Goal: Task Accomplishment & Management: Manage account settings

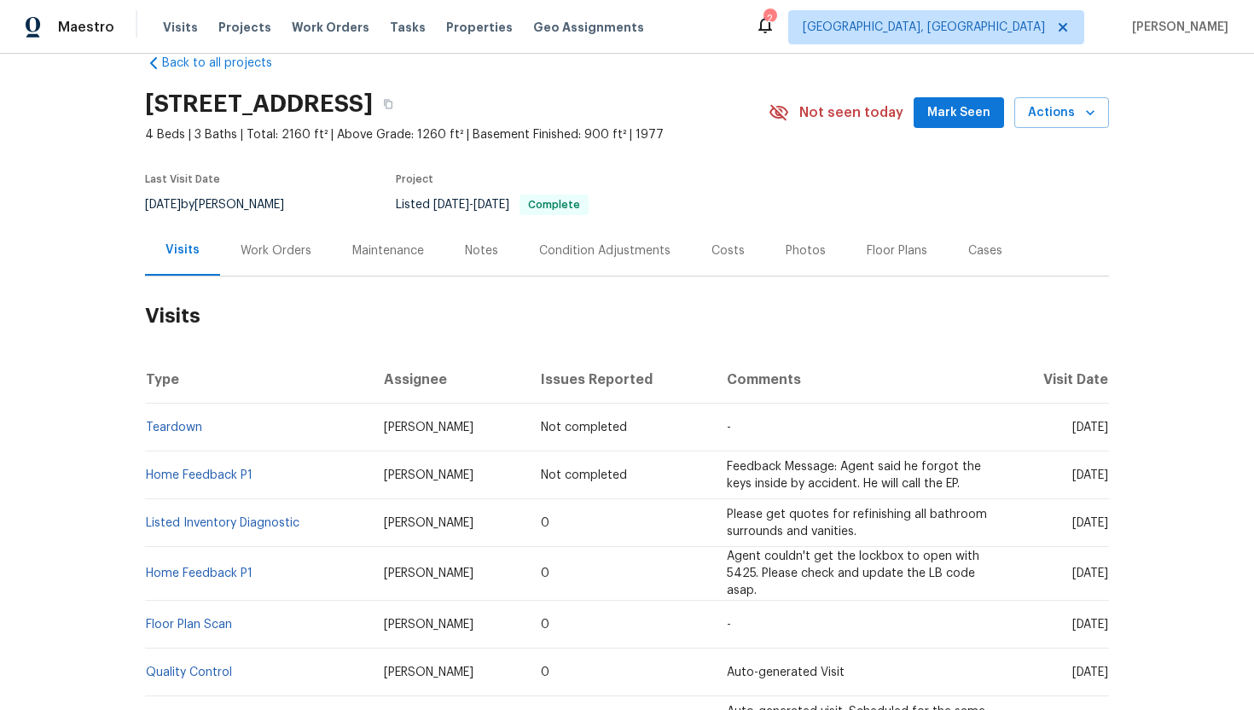
scroll to position [58, 0]
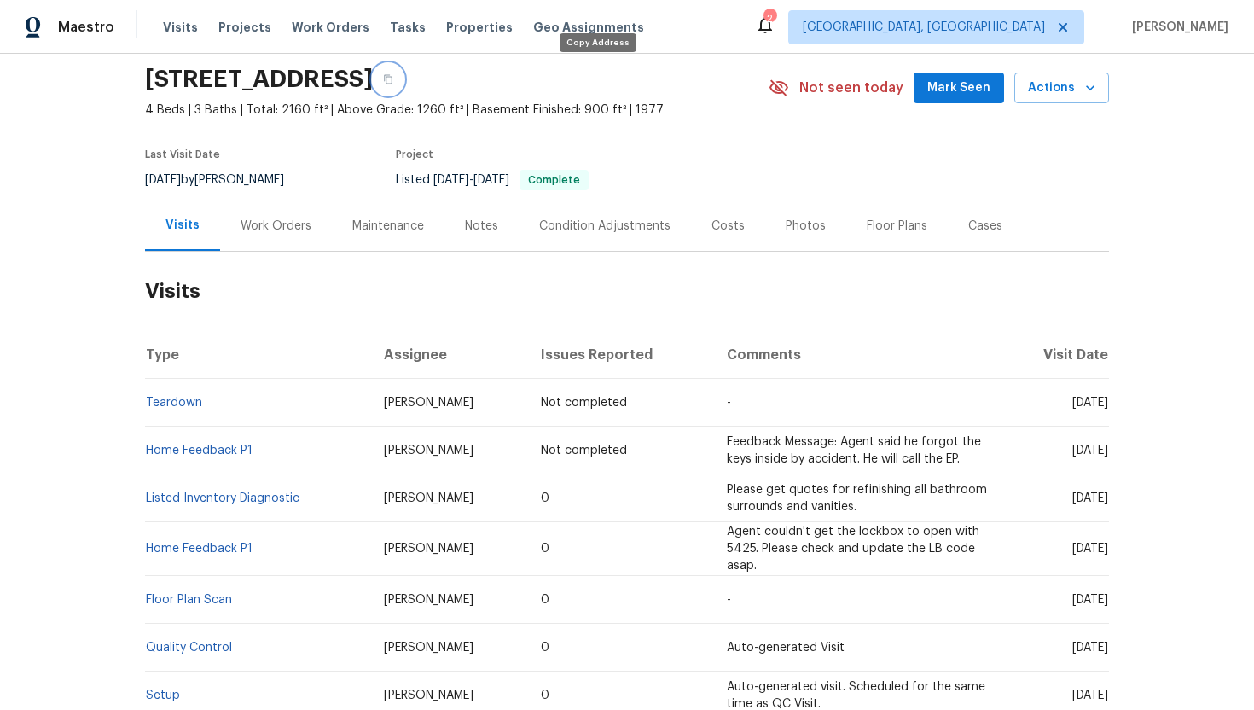
click at [393, 81] on icon "button" at bounding box center [388, 79] width 10 height 10
click at [172, 31] on span "Visits" at bounding box center [180, 27] width 35 height 17
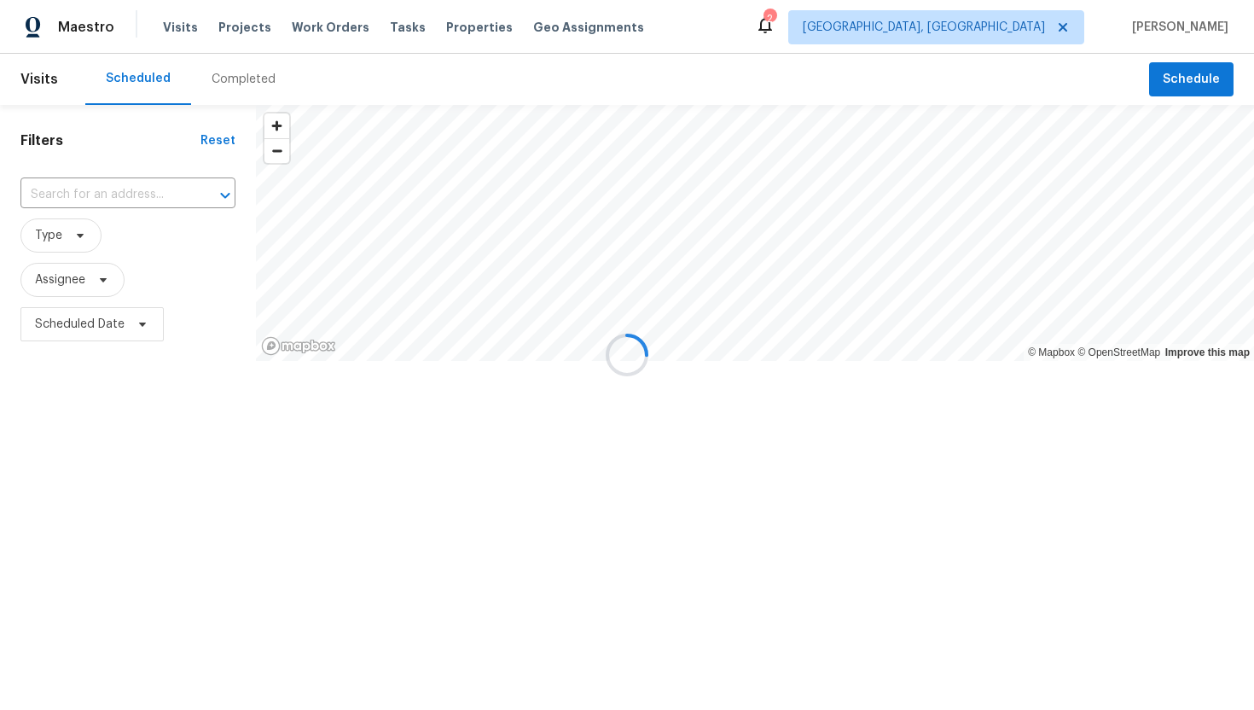
click at [117, 179] on div at bounding box center [627, 355] width 1254 height 710
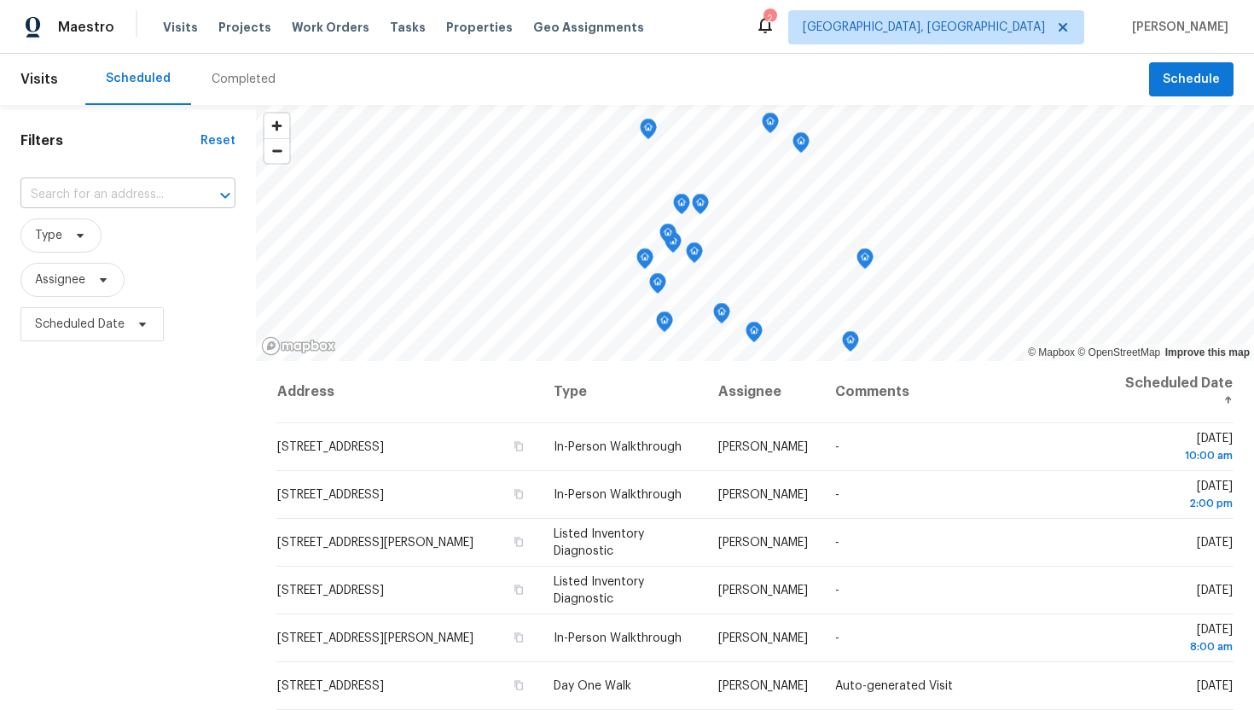
click at [117, 188] on input "text" at bounding box center [103, 195] width 167 height 26
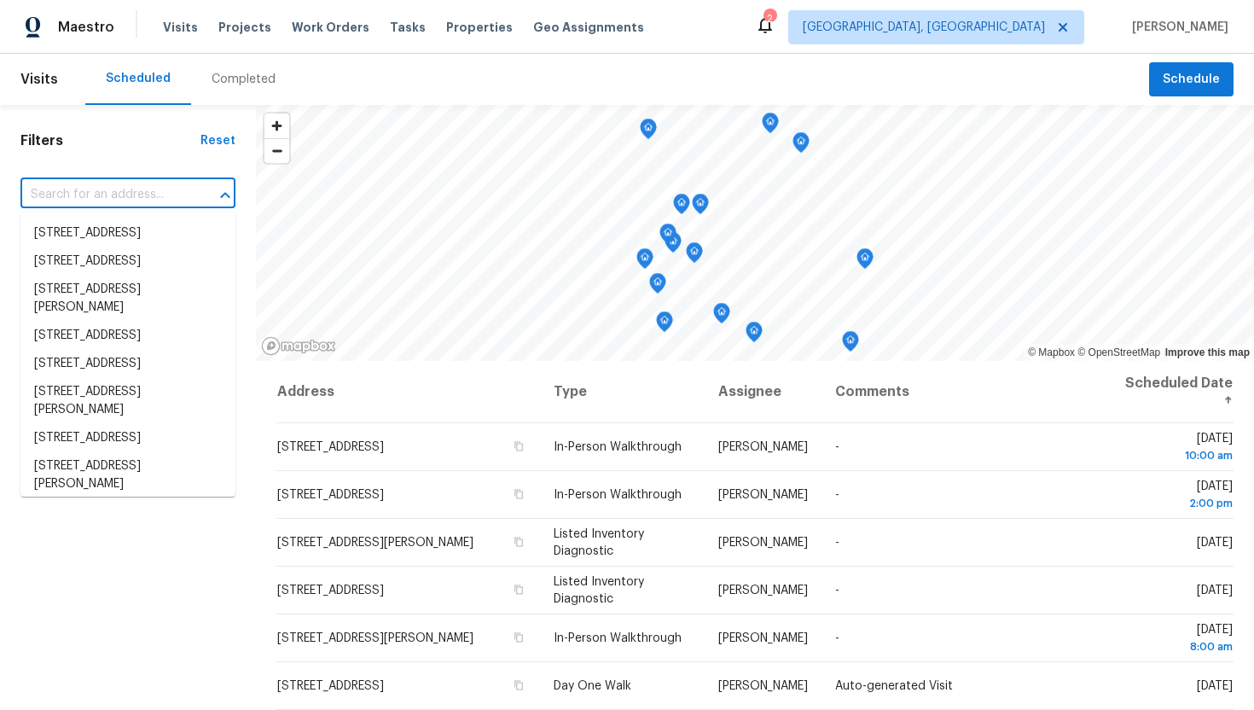
paste input "4987 Dequincey Dr, Fairfax, VA 22032"
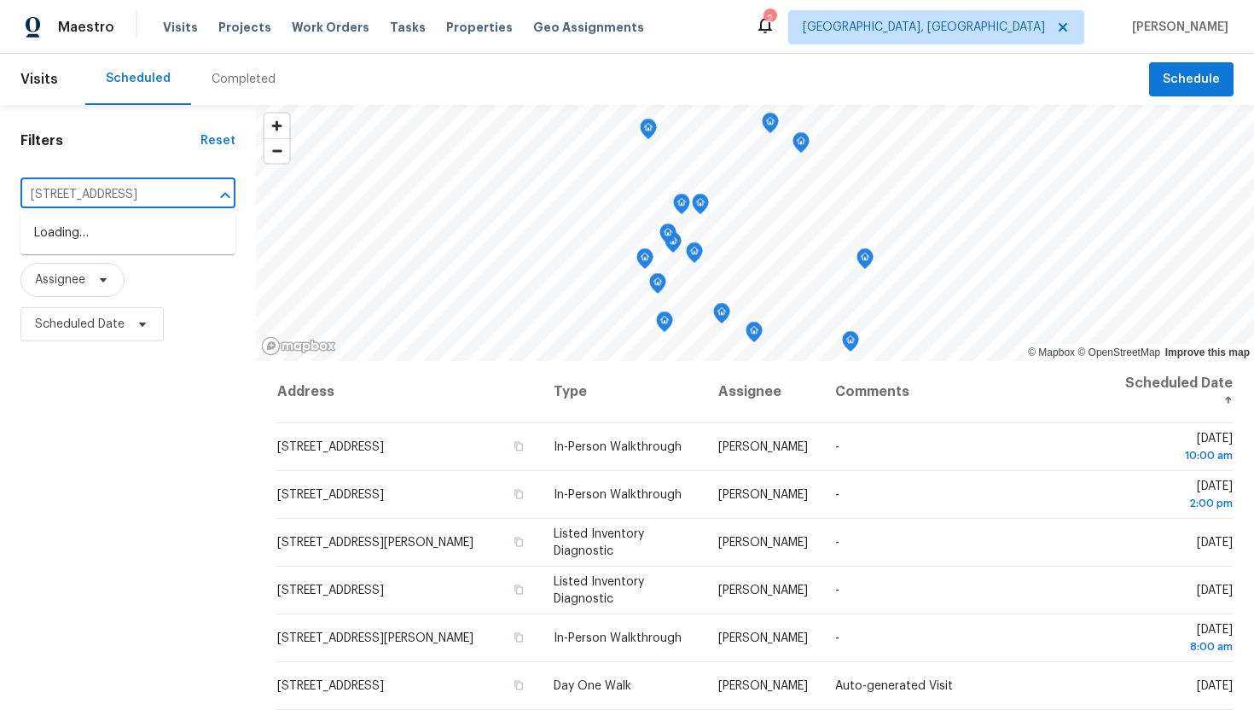
scroll to position [0, 52]
type input "4987 Dequincey Dr, Fairfax, VA 22032"
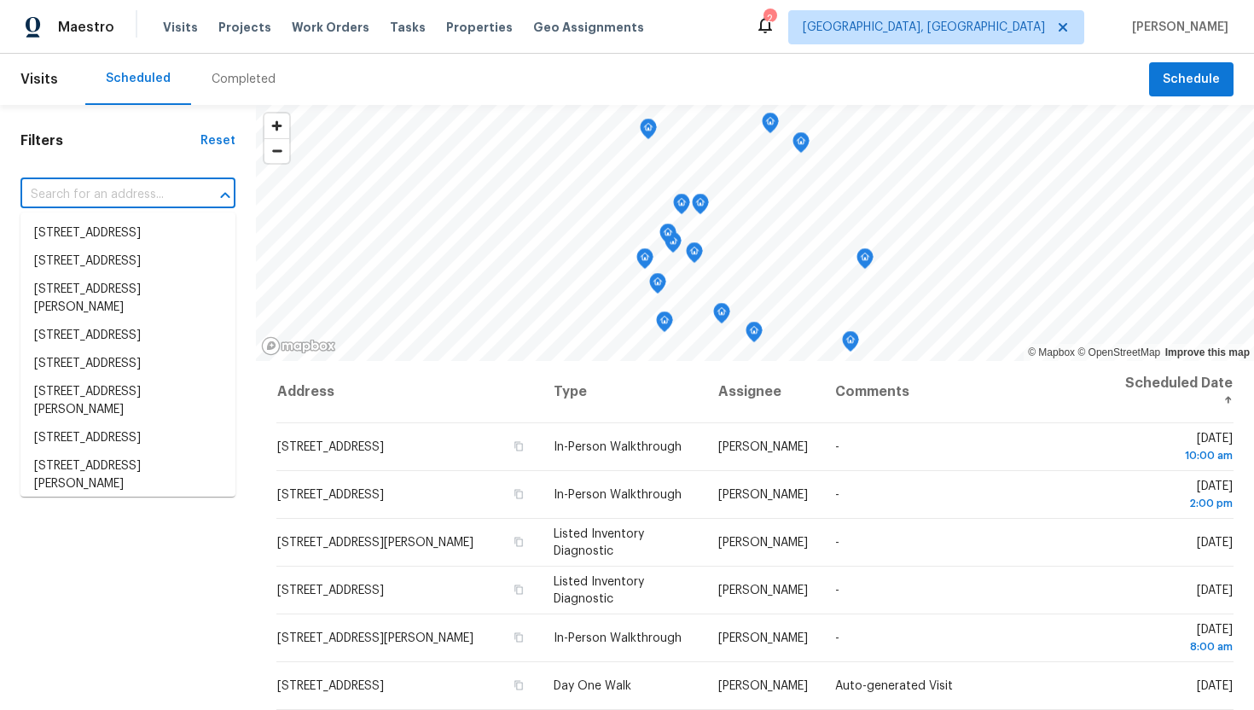
scroll to position [0, 0]
click at [968, 25] on span "Albuquerque, NM" at bounding box center [924, 27] width 242 height 17
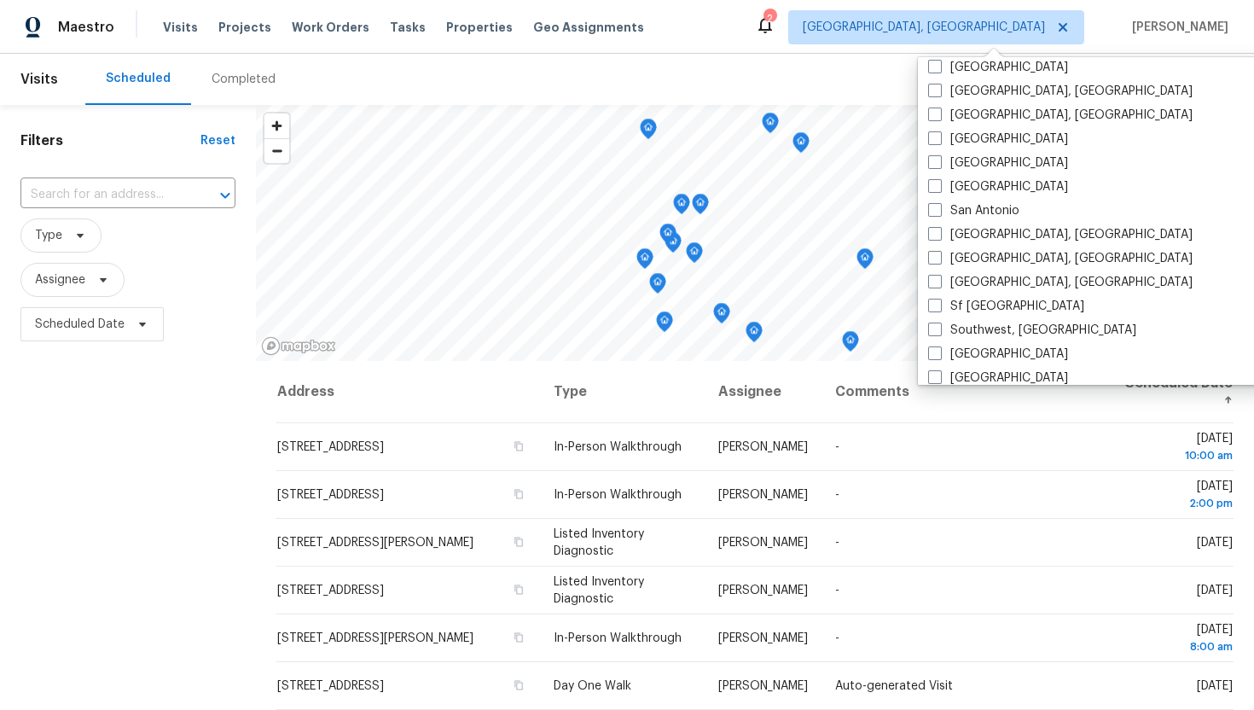
scroll to position [1143, 0]
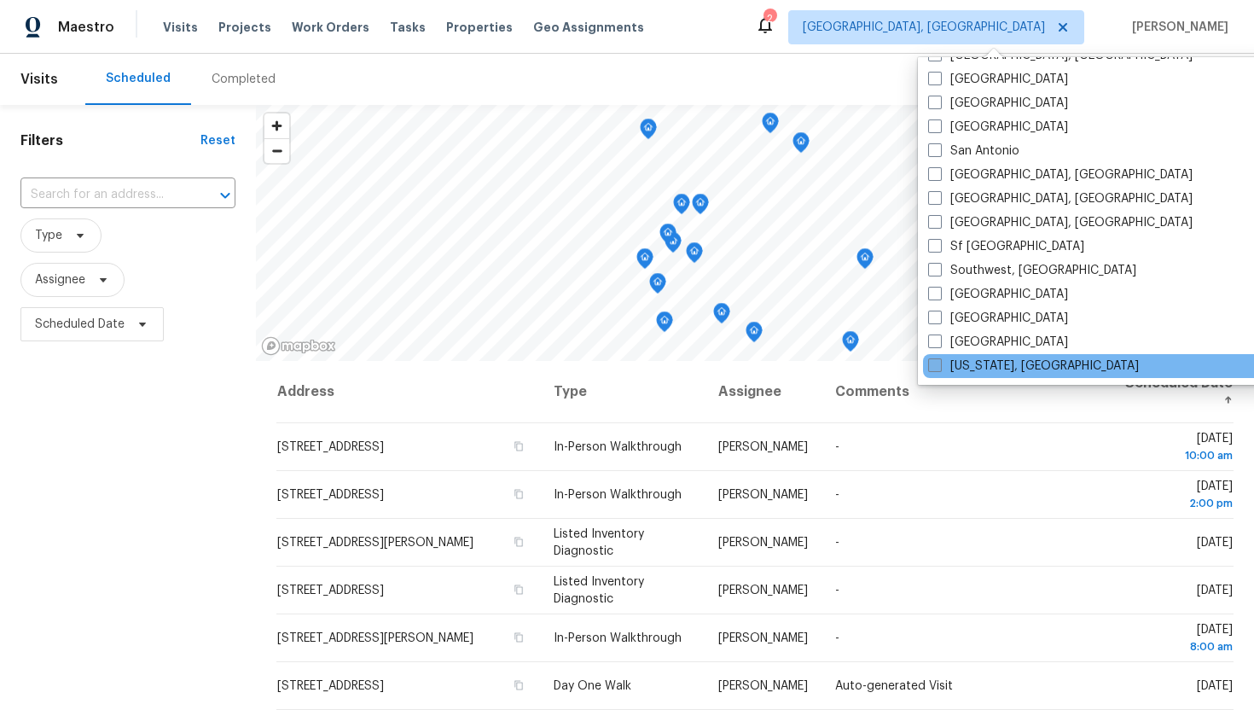
click at [948, 370] on label "Washington, DC" at bounding box center [1033, 365] width 211 height 17
click at [939, 369] on input "Washington, DC" at bounding box center [933, 362] width 11 height 11
checkbox input "true"
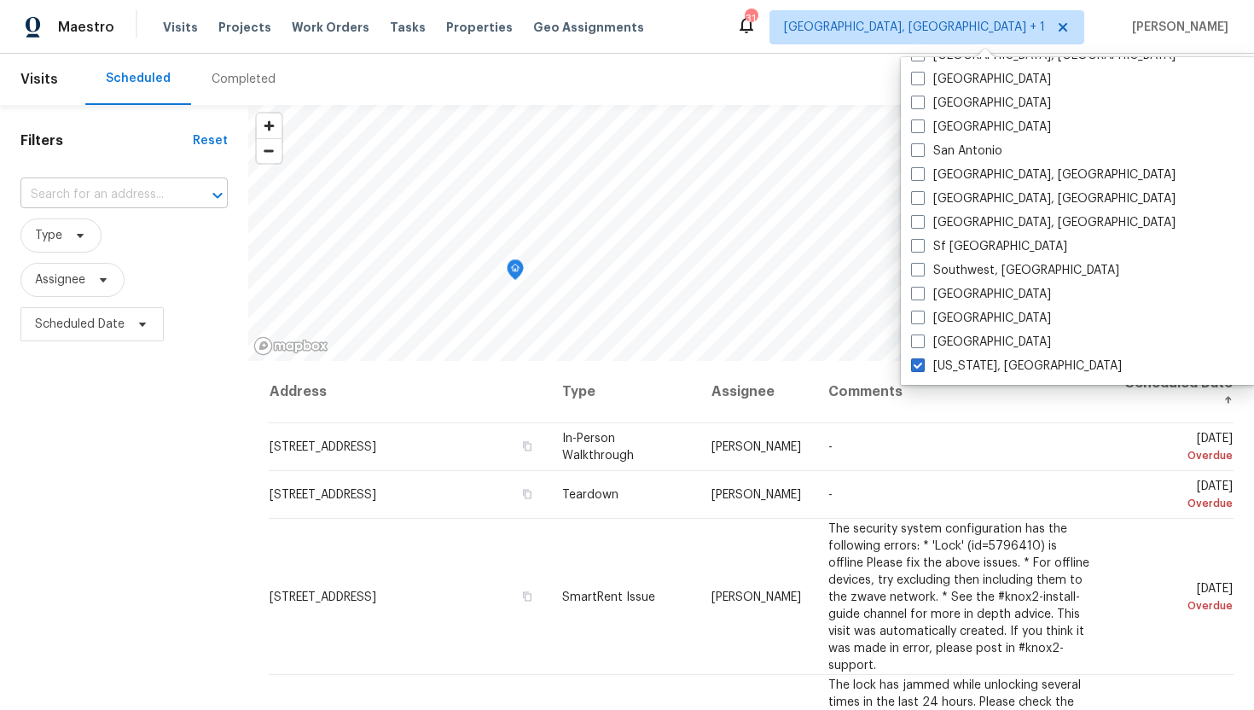
click at [107, 191] on input "text" at bounding box center [100, 195] width 160 height 26
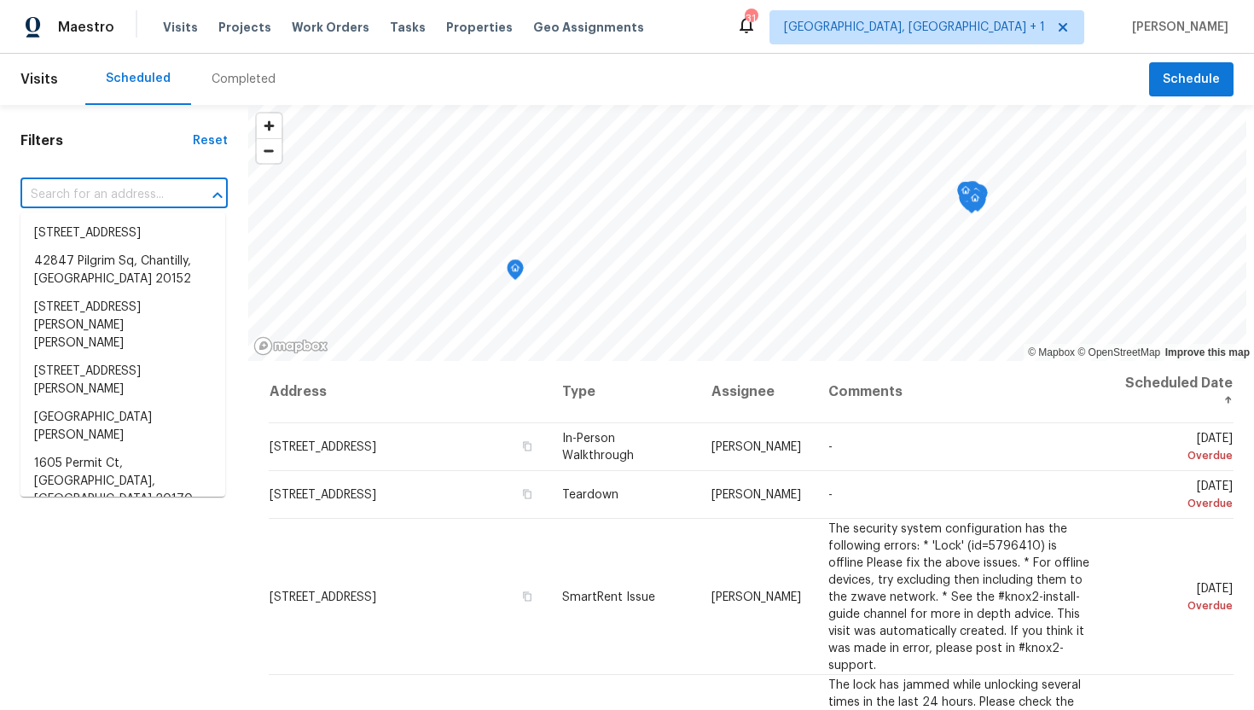
paste input "4987 Dequincey Dr, Fairfax, VA 22032"
type input "4987 Dequincey Dr, Fairfax, VA 22032"
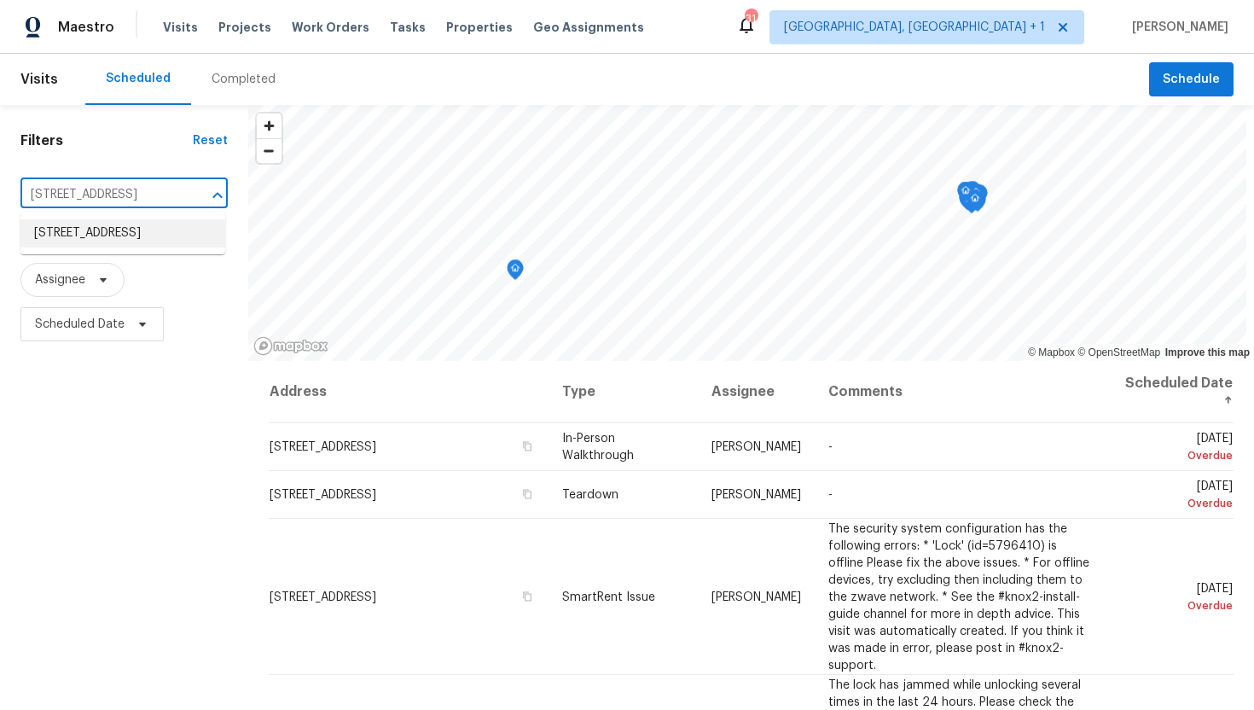
click at [115, 234] on li "4987 Dequincey Dr, Fairfax, VA 22032" at bounding box center [122, 233] width 205 height 28
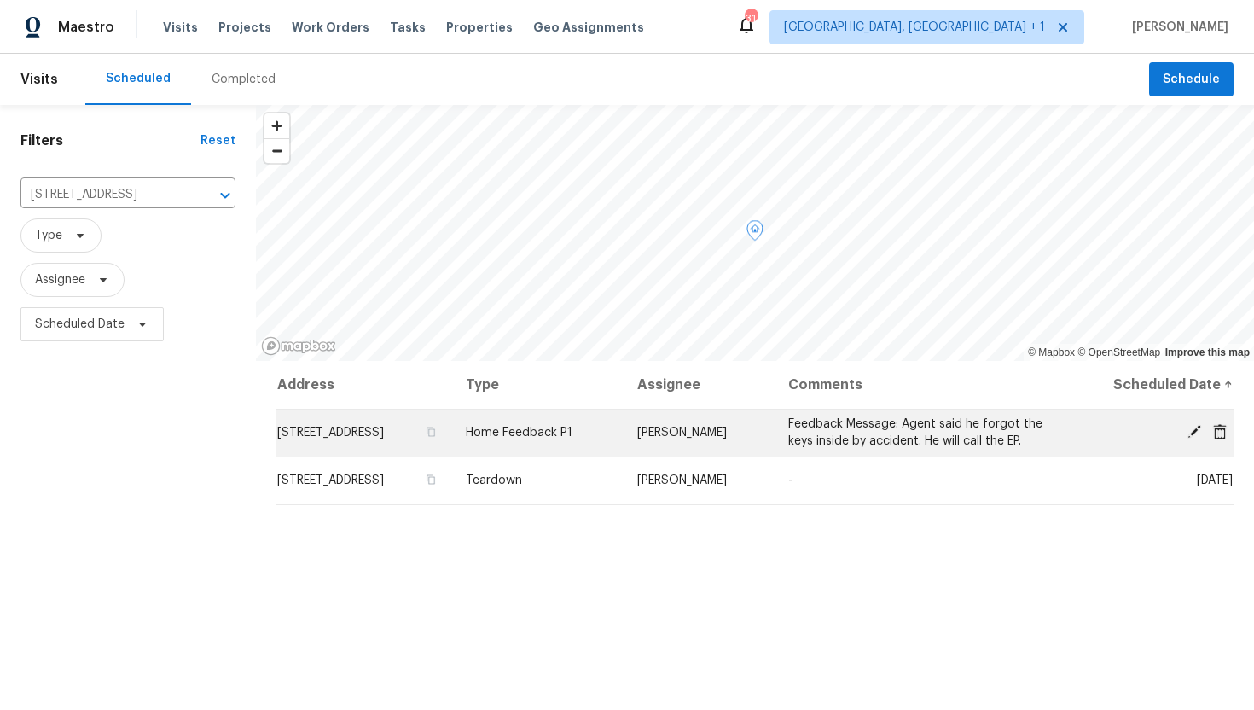
click at [1186, 431] on span at bounding box center [1195, 431] width 26 height 15
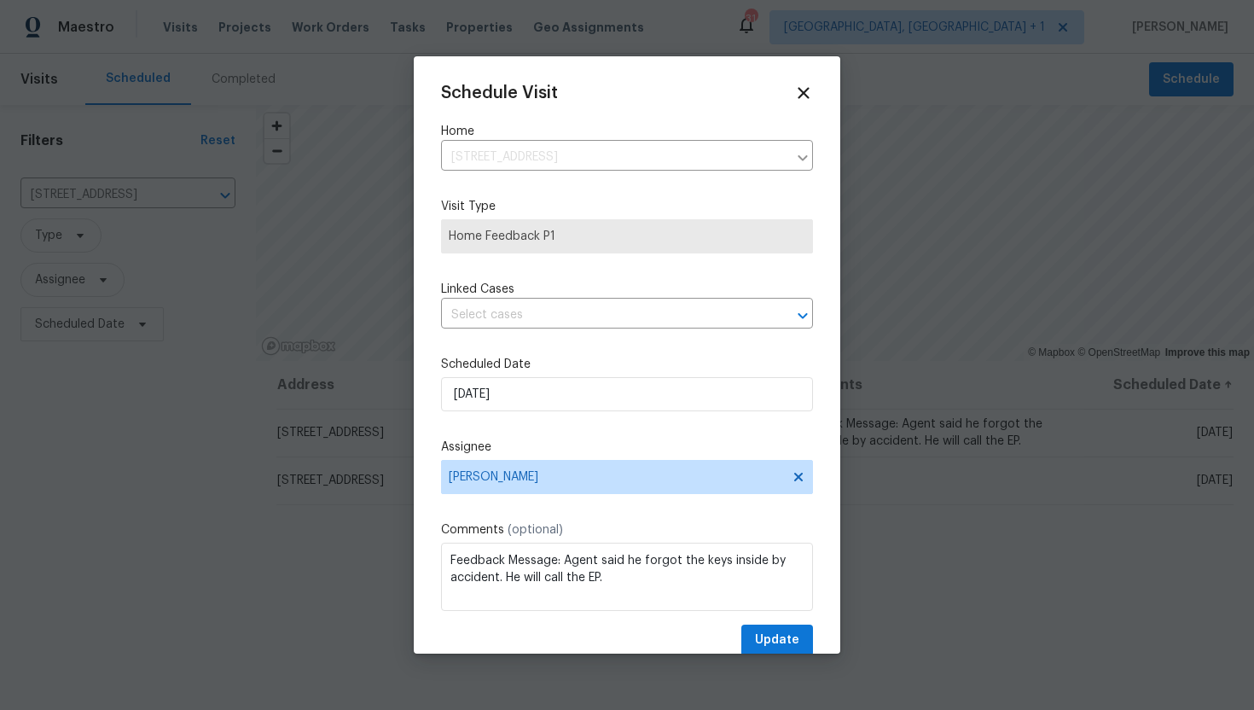
click at [595, 261] on div "Schedule Visit Home 4987 Dequincey Dr, Fairfax, VA 22032 ​ Visit Type Home Feed…" at bounding box center [627, 370] width 372 height 572
click at [597, 235] on span "Home Feedback P1" at bounding box center [627, 236] width 357 height 17
click at [585, 241] on span "Home Feedback P1" at bounding box center [627, 236] width 357 height 17
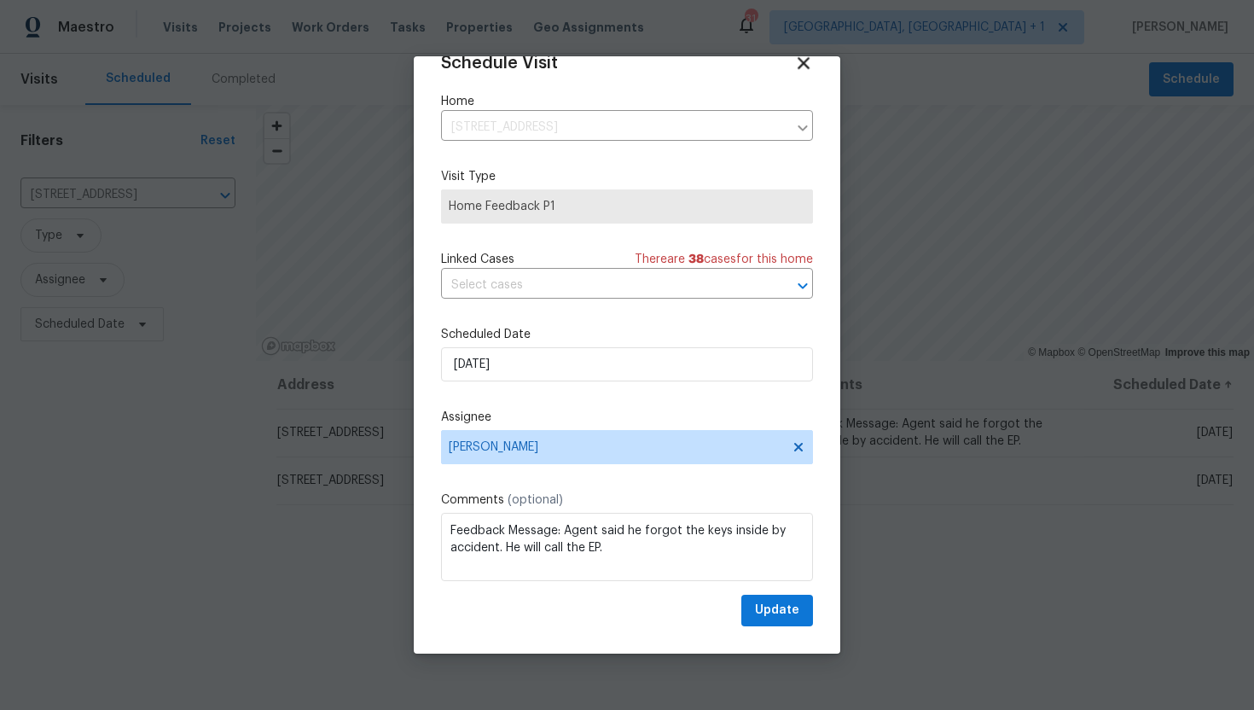
click at [809, 65] on icon at bounding box center [803, 63] width 20 height 20
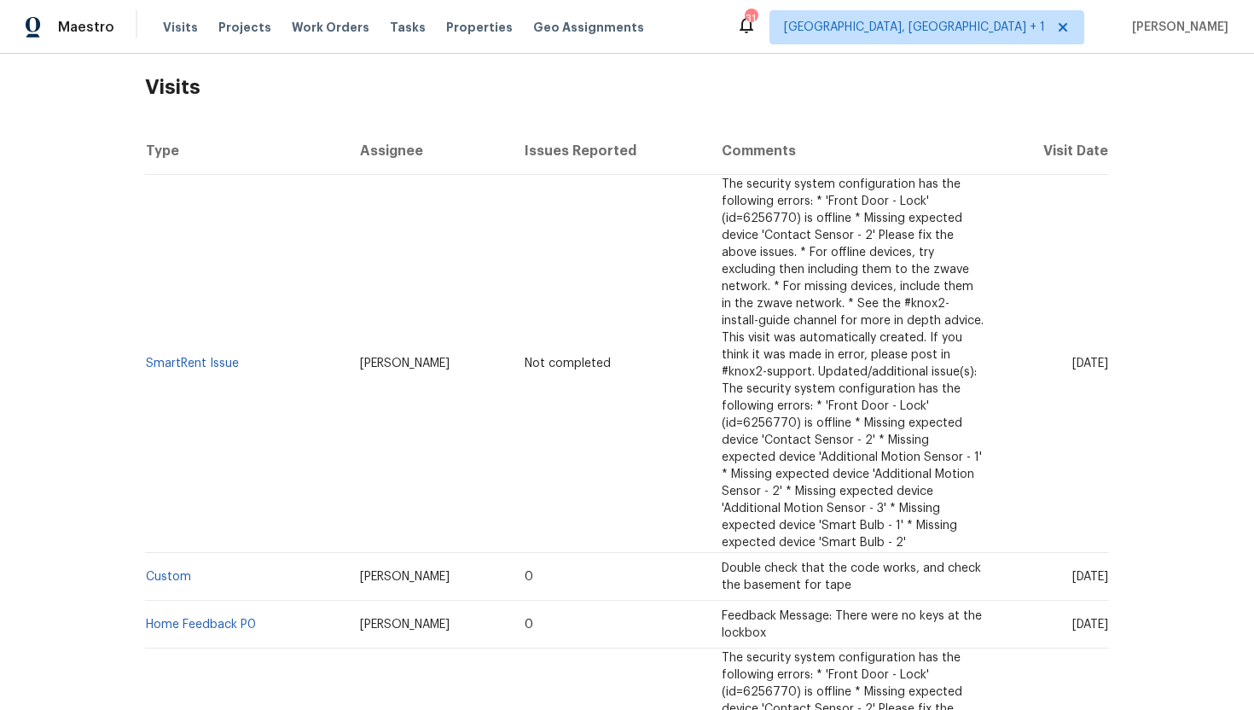
scroll to position [415, 0]
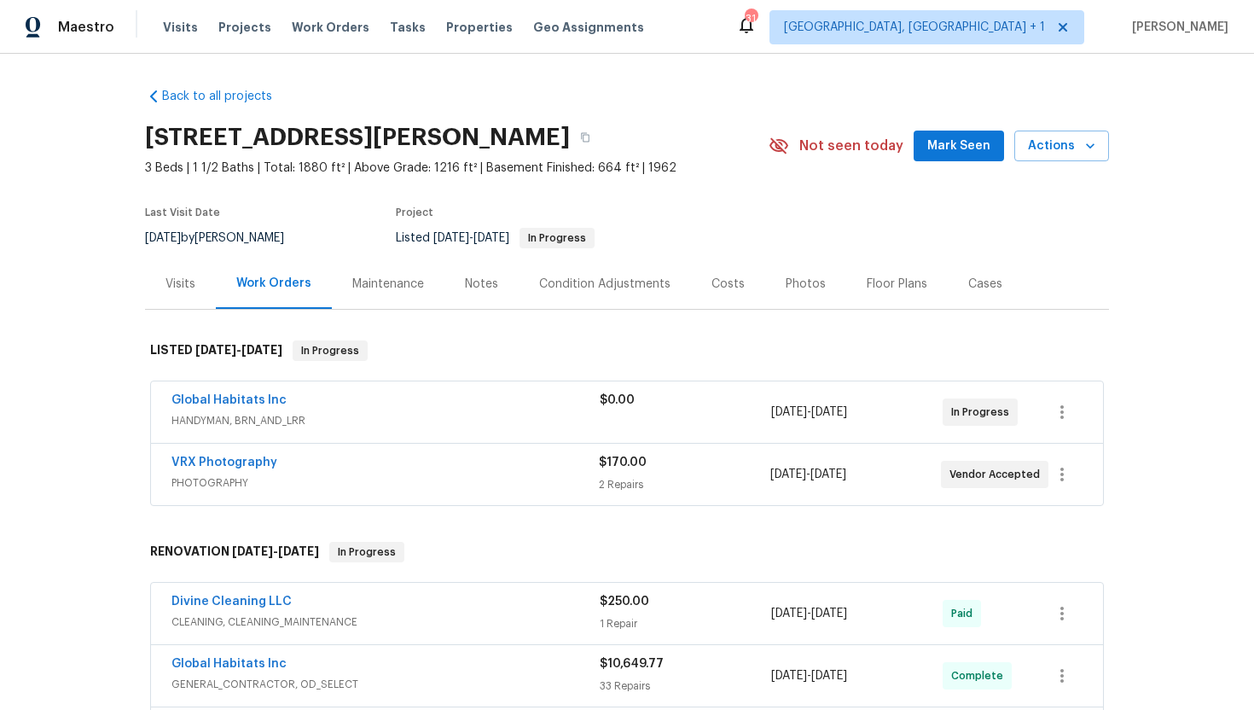
click at [192, 278] on div "Visits" at bounding box center [181, 284] width 30 height 17
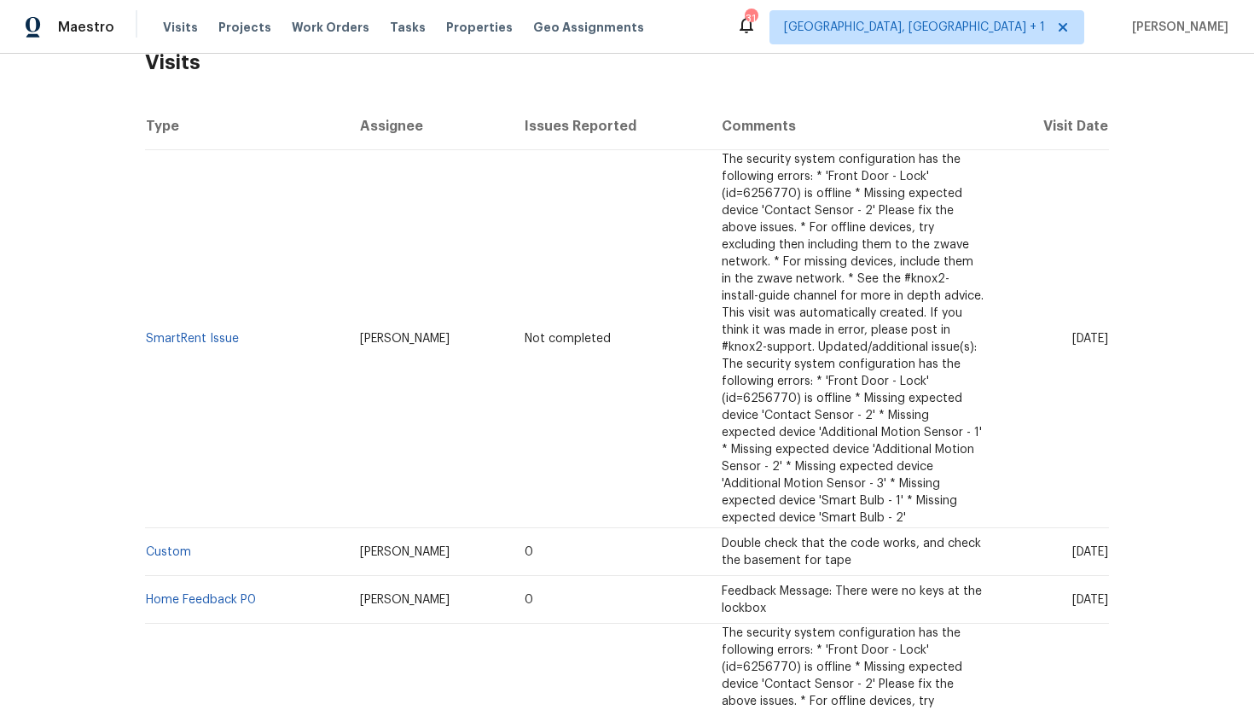
scroll to position [284, 0]
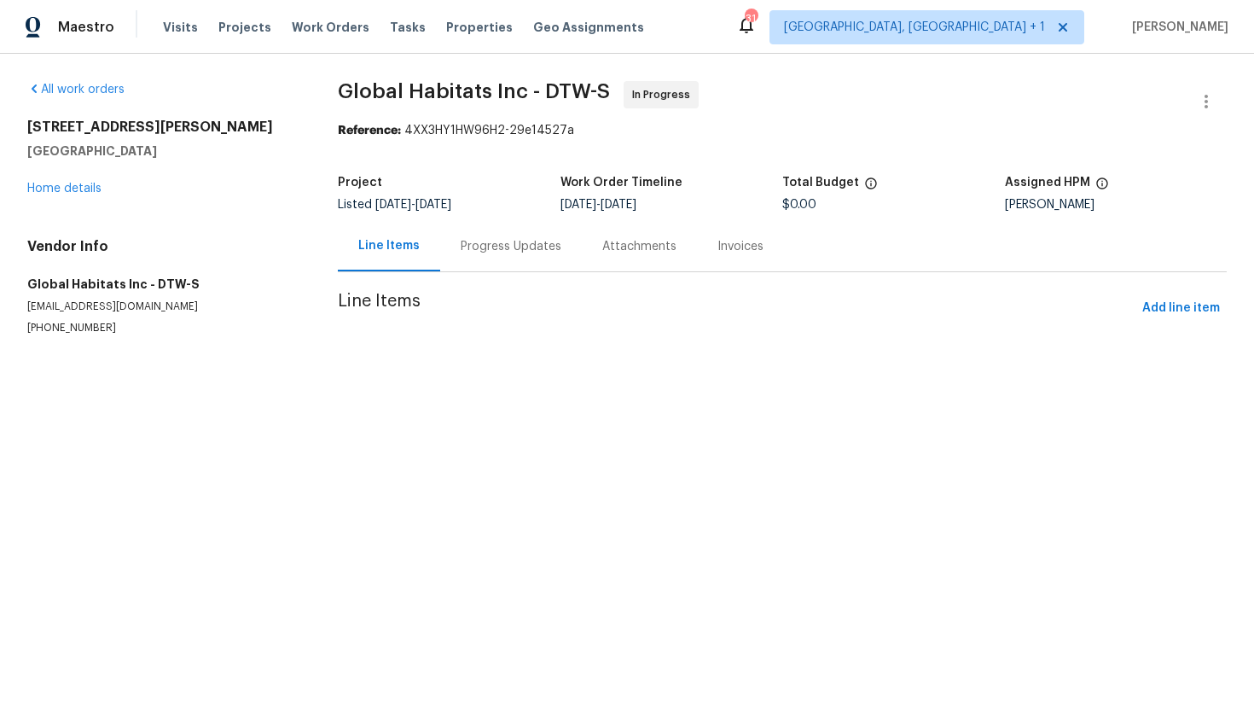
click at [496, 245] on div "Progress Updates" at bounding box center [511, 246] width 101 height 17
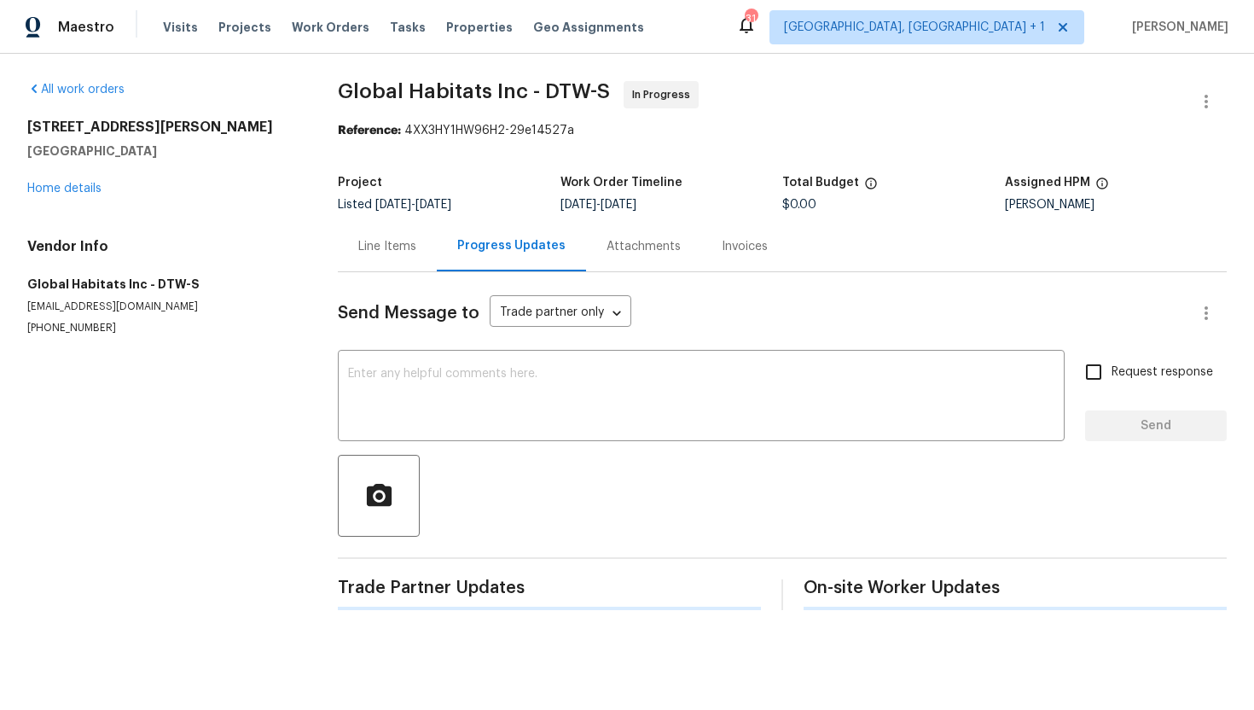
click at [386, 248] on div "Line Items" at bounding box center [387, 246] width 58 height 17
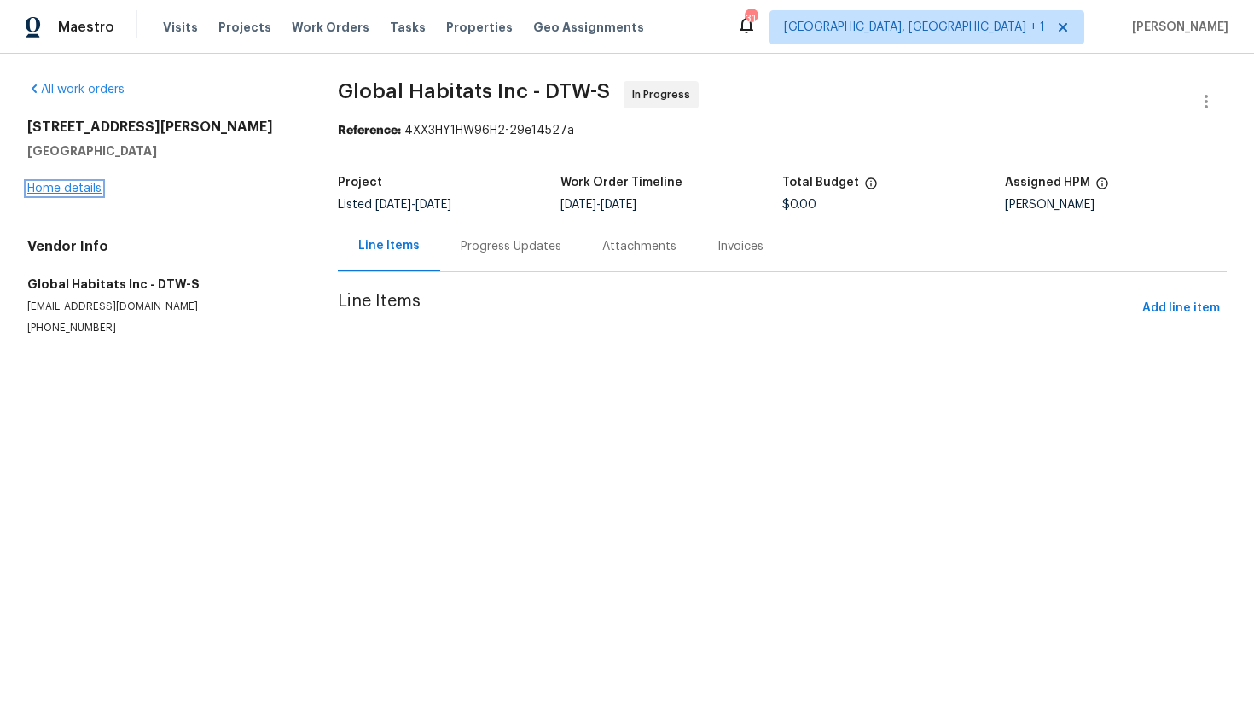
click at [70, 189] on link "Home details" at bounding box center [64, 189] width 74 height 12
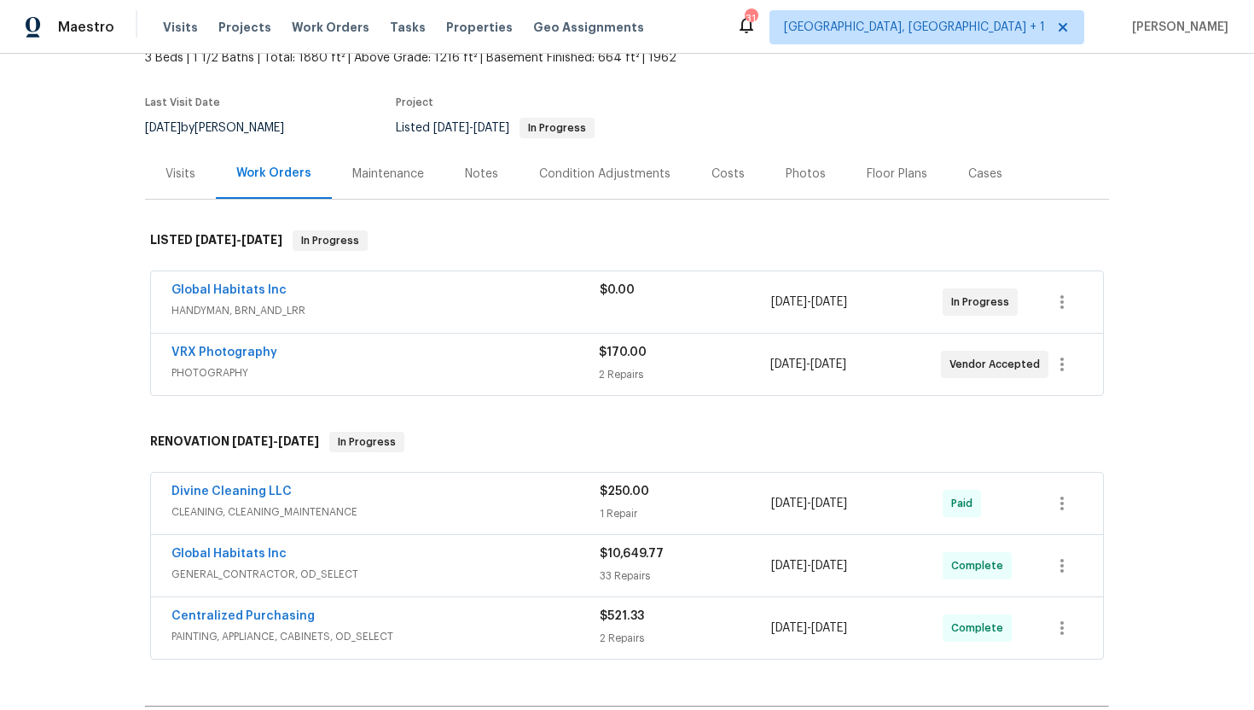
scroll to position [216, 0]
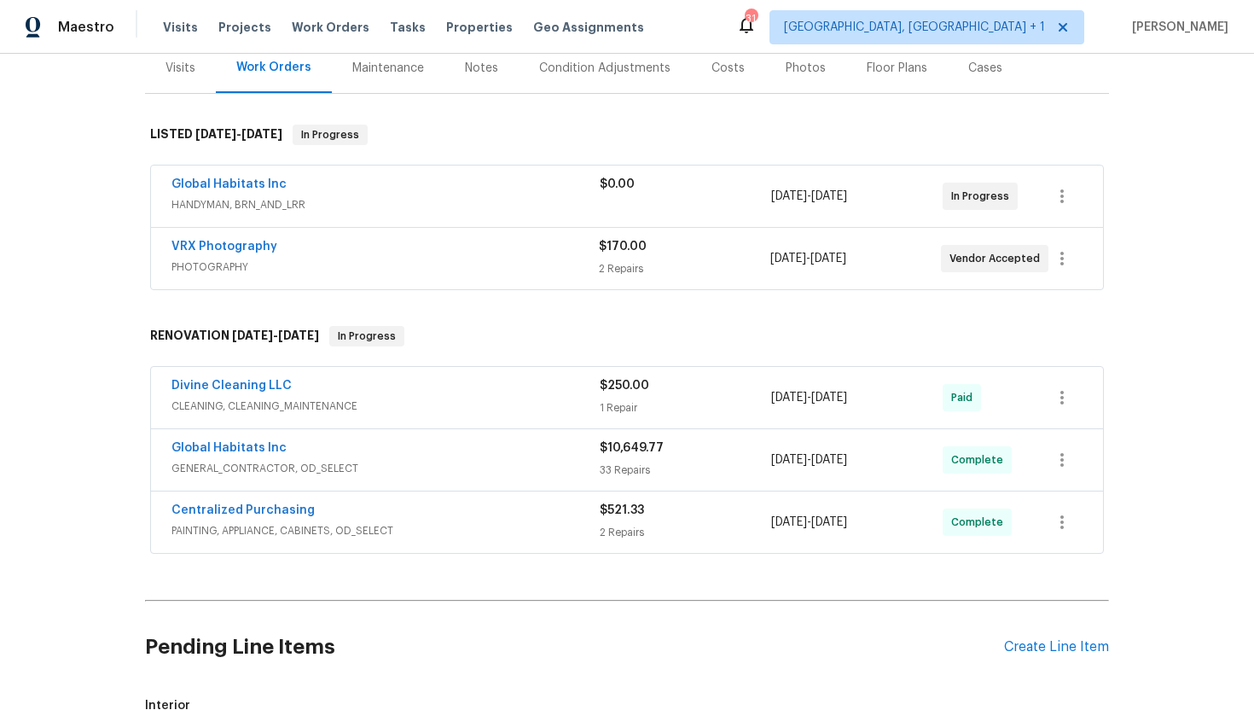
click at [437, 204] on span "HANDYMAN, BRN_AND_LRR" at bounding box center [385, 204] width 428 height 17
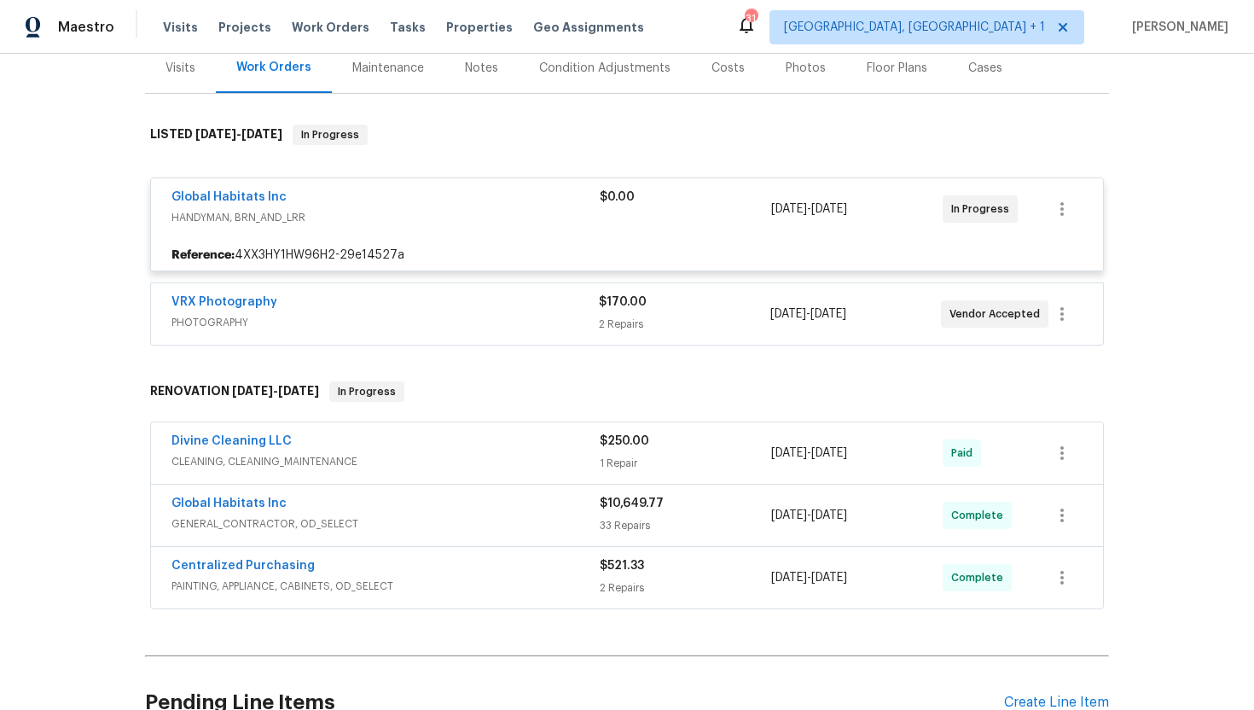
click at [388, 512] on div "Global Habitats Inc" at bounding box center [385, 505] width 428 height 20
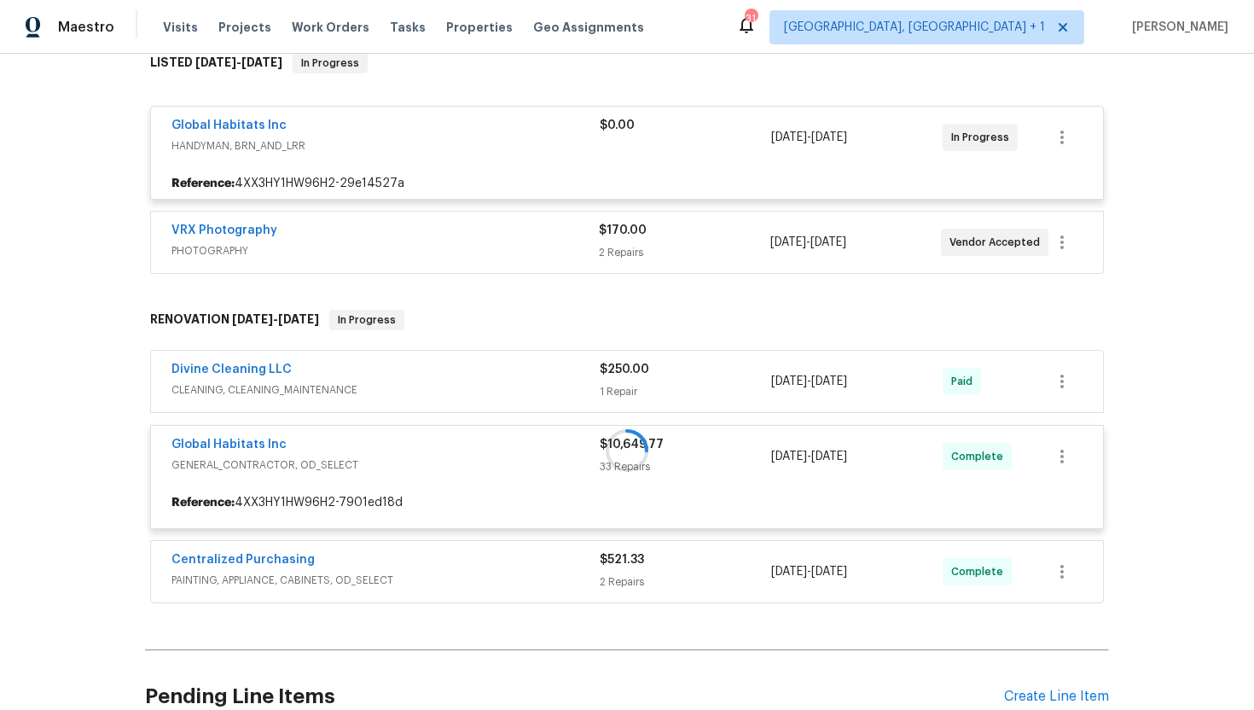
scroll to position [305, 0]
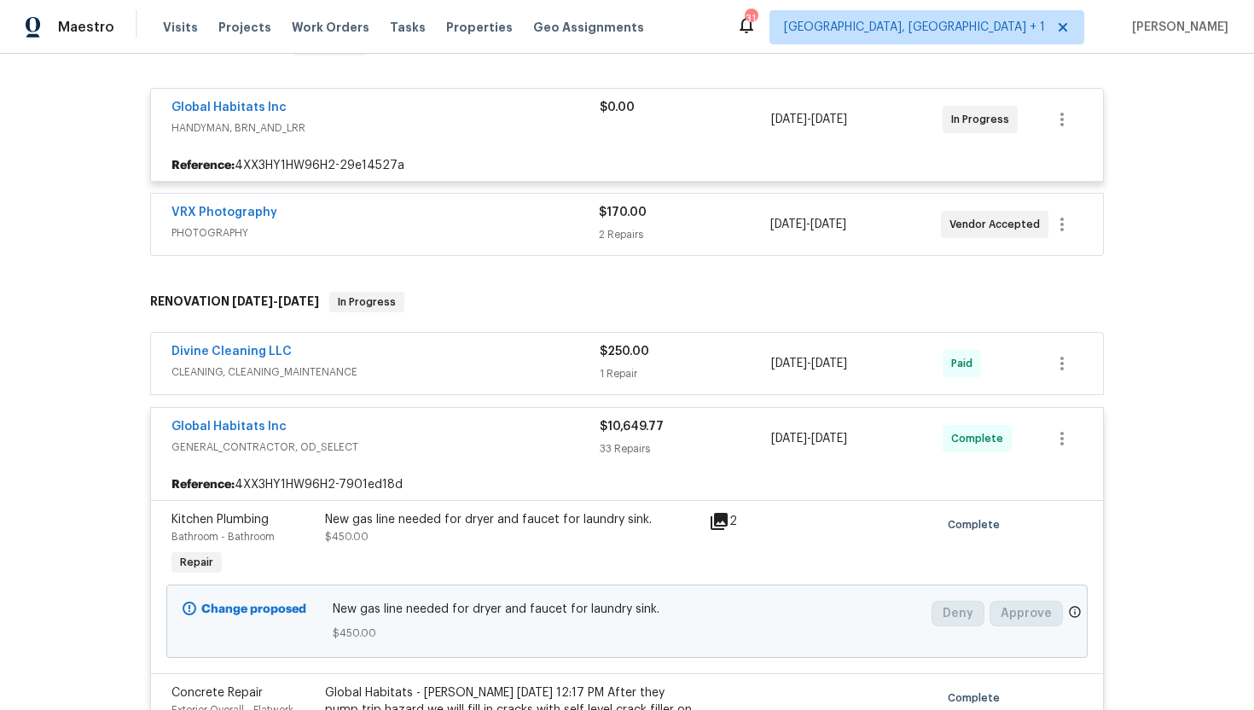
click at [491, 136] on div "Global Habitats Inc HANDYMAN, BRN_AND_LRR" at bounding box center [385, 119] width 428 height 41
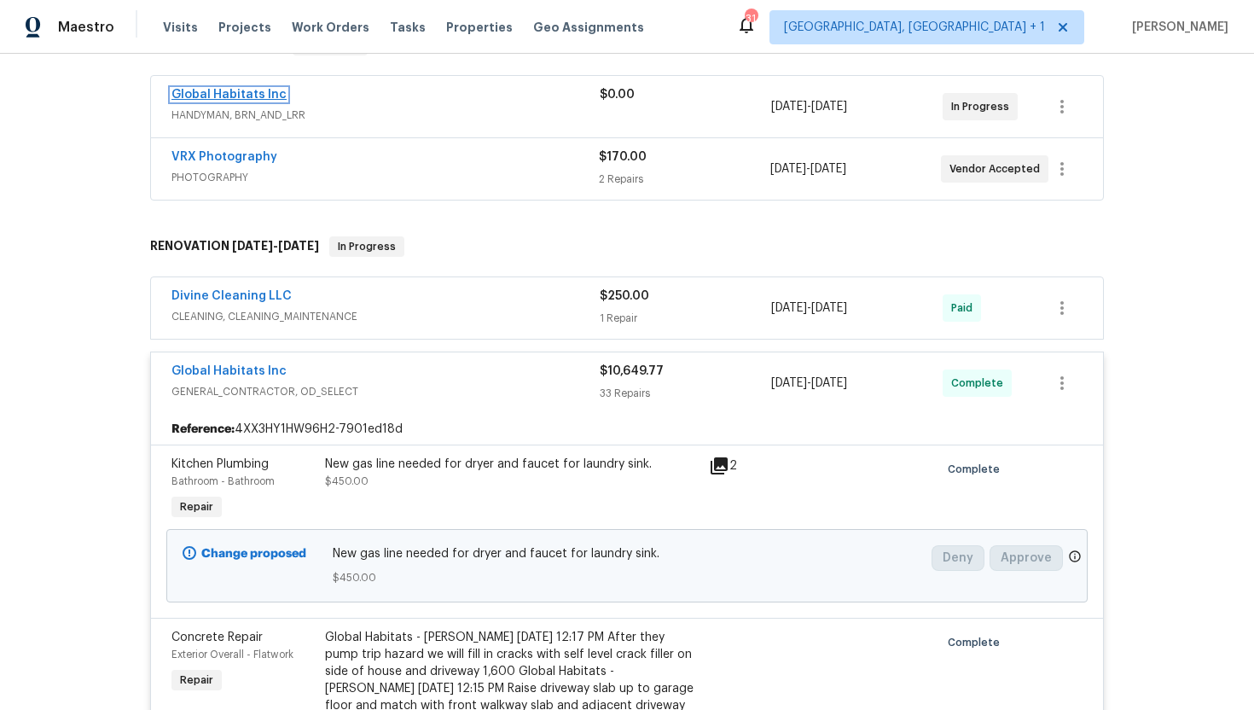
click at [217, 92] on link "Global Habitats Inc" at bounding box center [228, 95] width 115 height 12
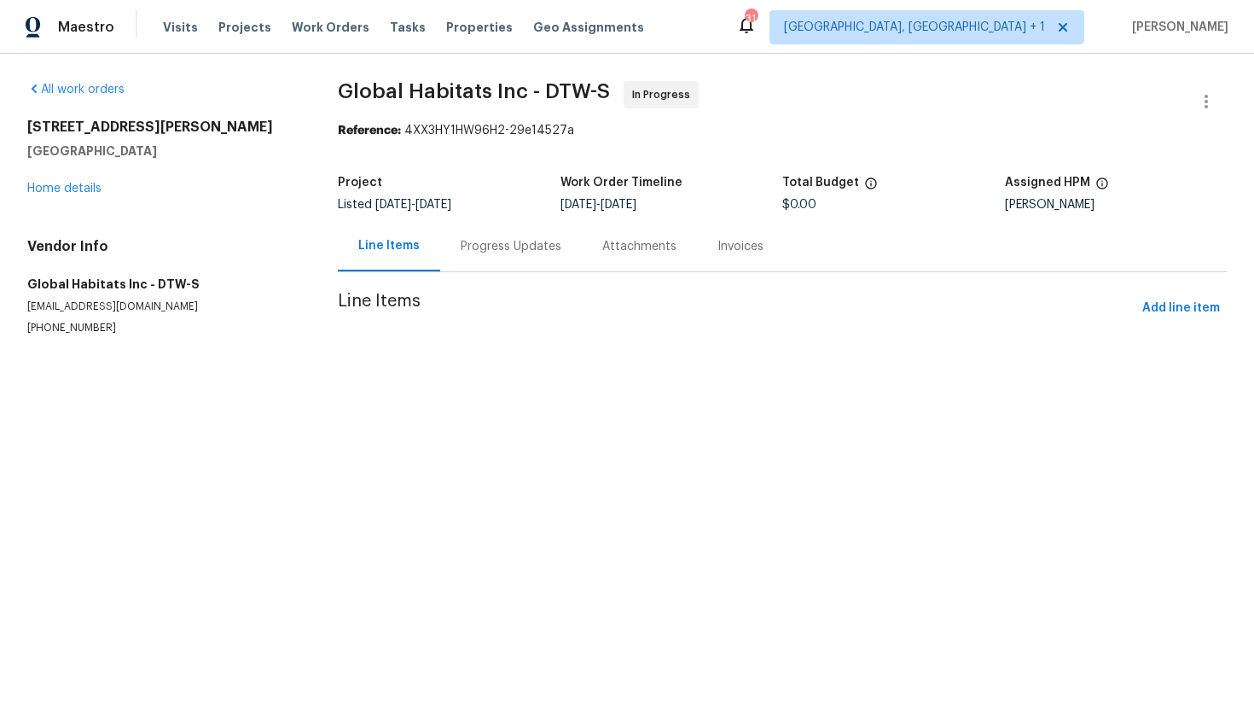
click at [503, 252] on div "Progress Updates" at bounding box center [511, 246] width 101 height 17
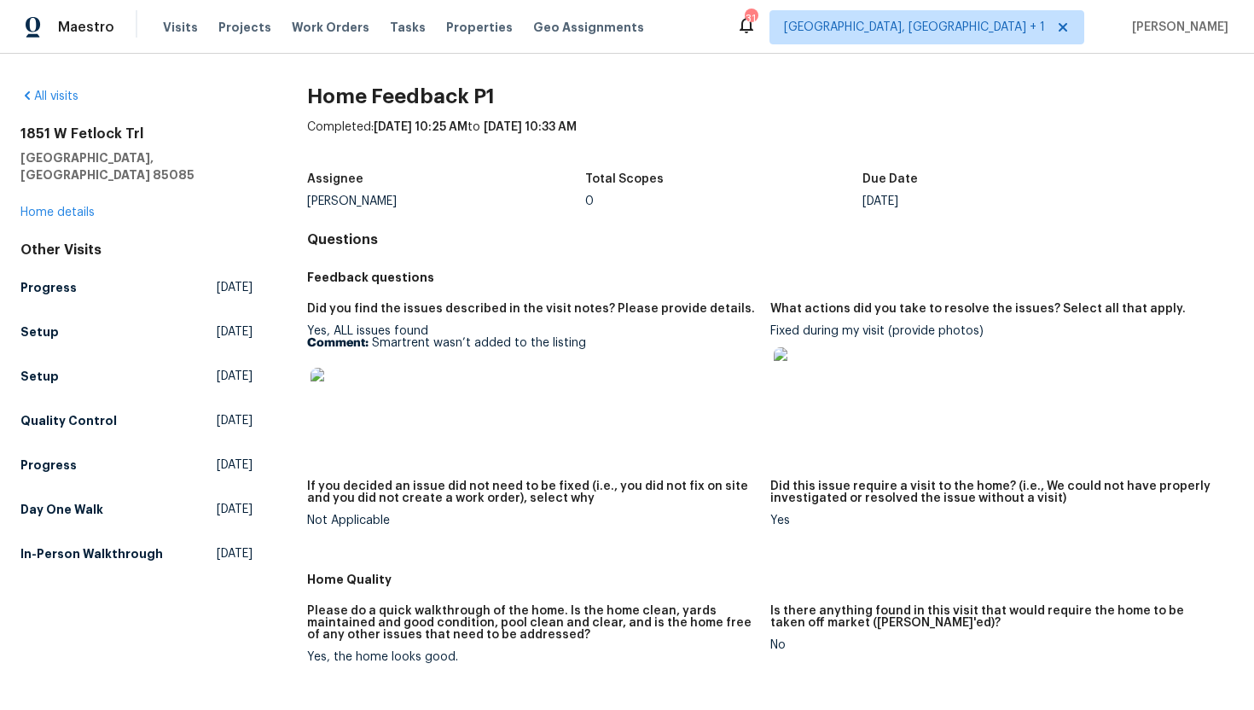
click at [332, 405] on img at bounding box center [338, 395] width 55 height 55
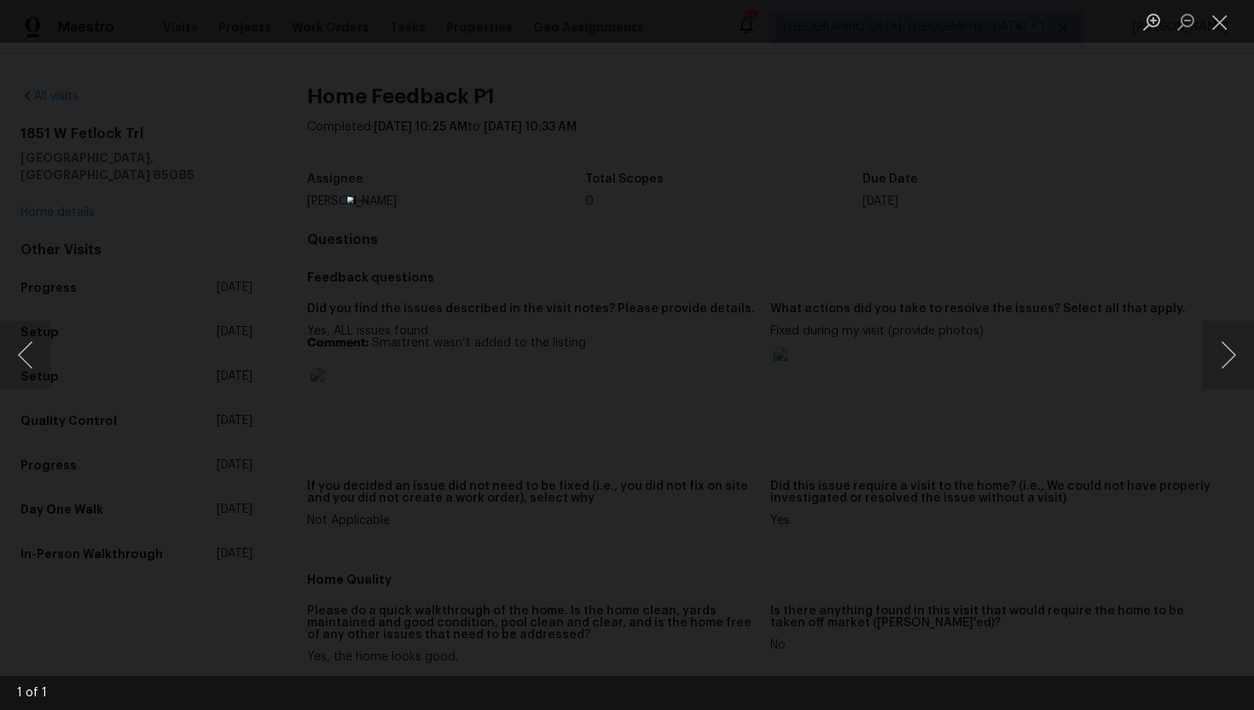
click at [891, 150] on div "Lightbox" at bounding box center [627, 355] width 1254 height 710
